Goal: Information Seeking & Learning: Check status

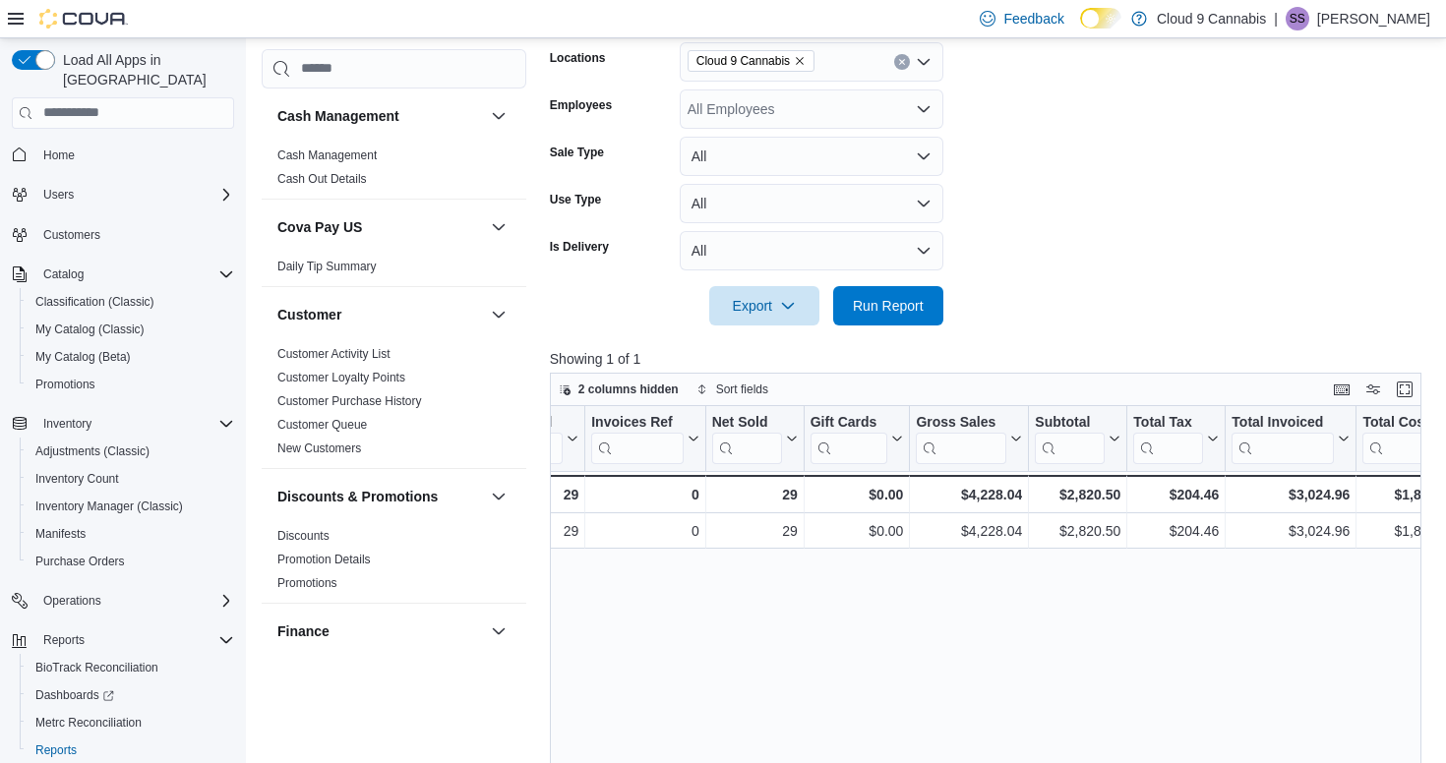
scroll to position [0, 209]
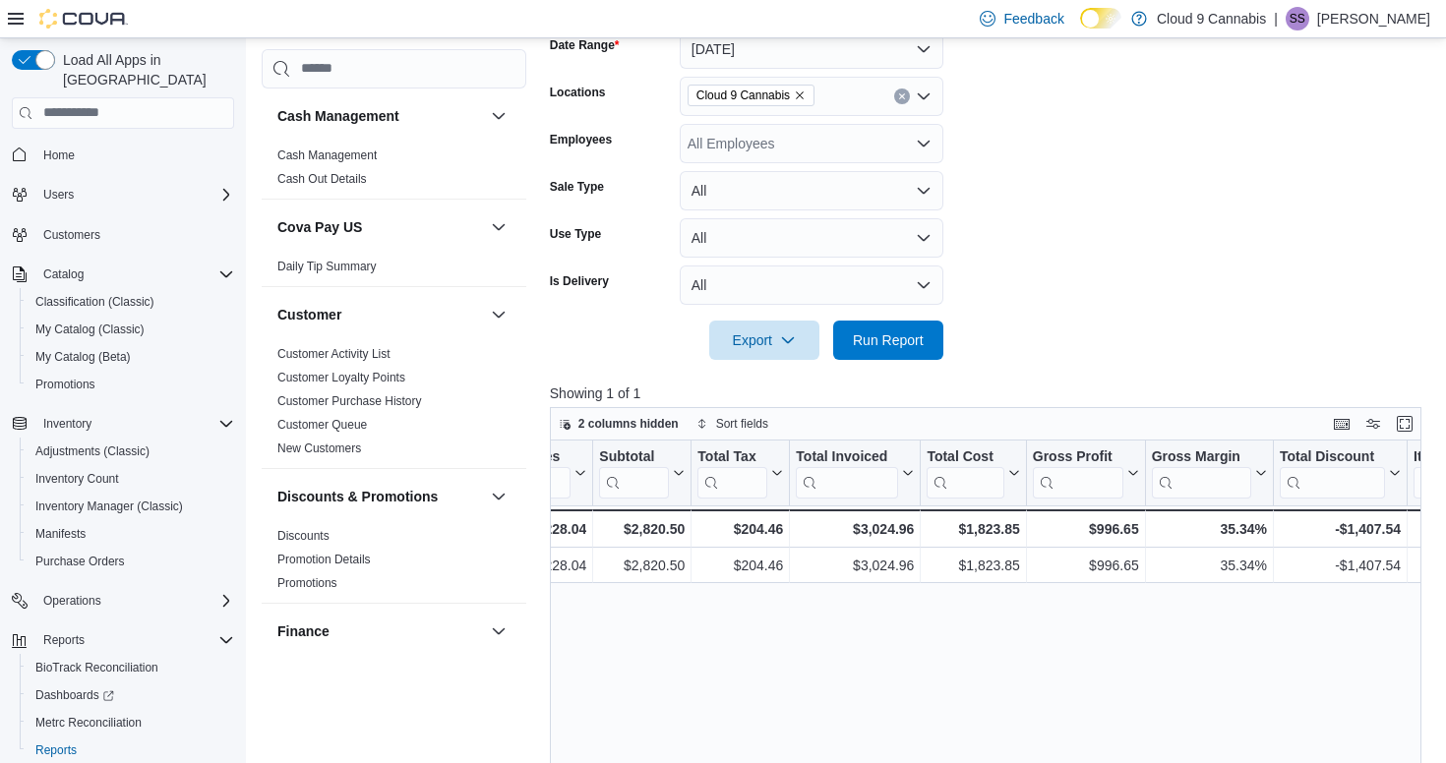
scroll to position [0, 678]
